Goal: Navigation & Orientation: Find specific page/section

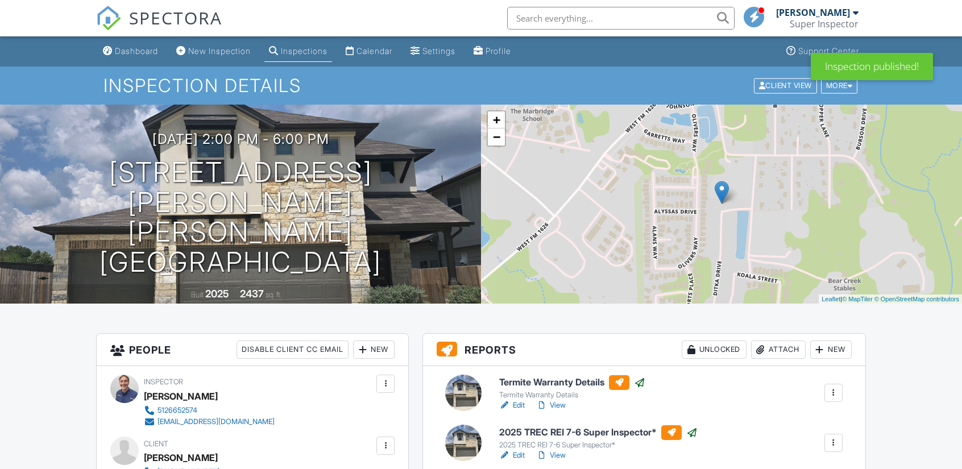
click at [183, 23] on span "SPECTORA" at bounding box center [175, 18] width 93 height 24
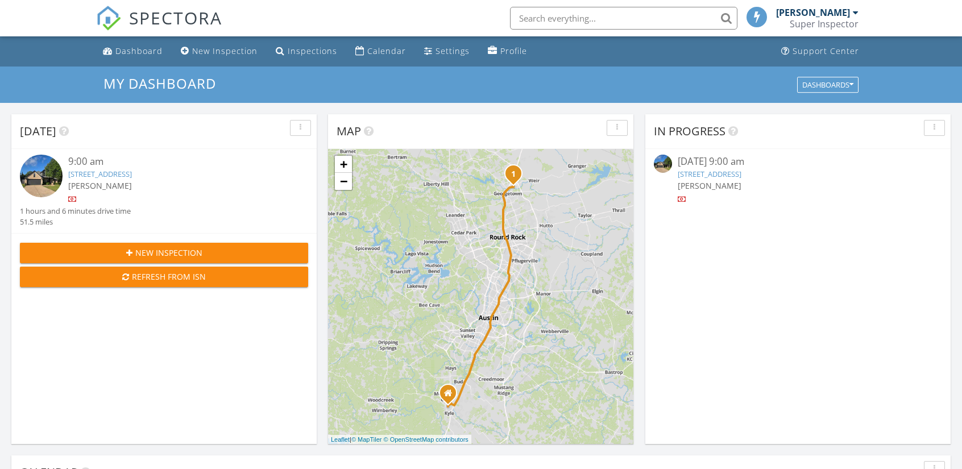
scroll to position [5, 5]
click at [132, 176] on link "653 River Bluff Cir, Georgetown, TX 78626" at bounding box center [100, 174] width 64 height 10
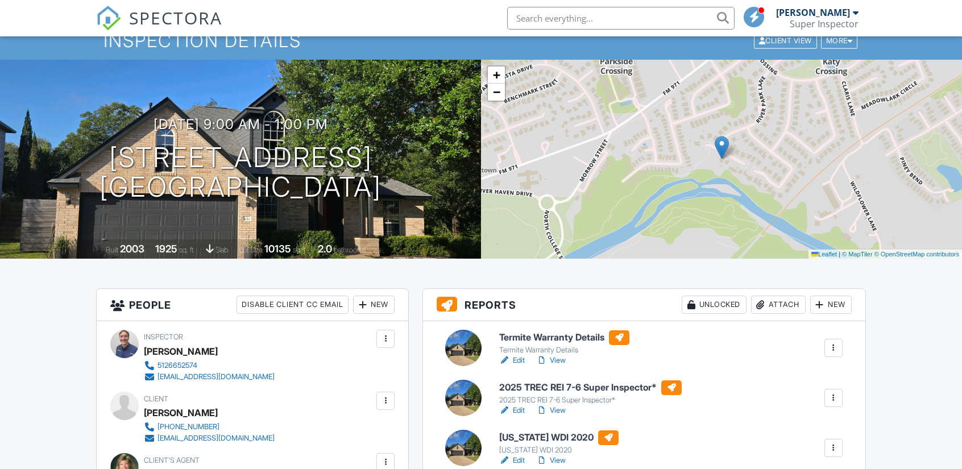
scroll to position [57, 0]
